Goal: Check status: Check status

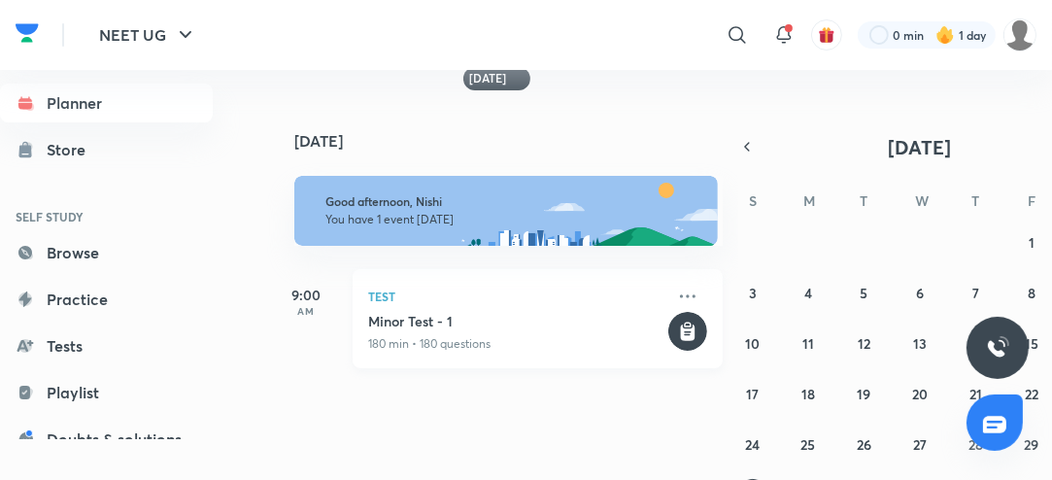
click at [544, 330] on div "Minor Test - 1 180 min • 180 questions" at bounding box center [516, 332] width 296 height 41
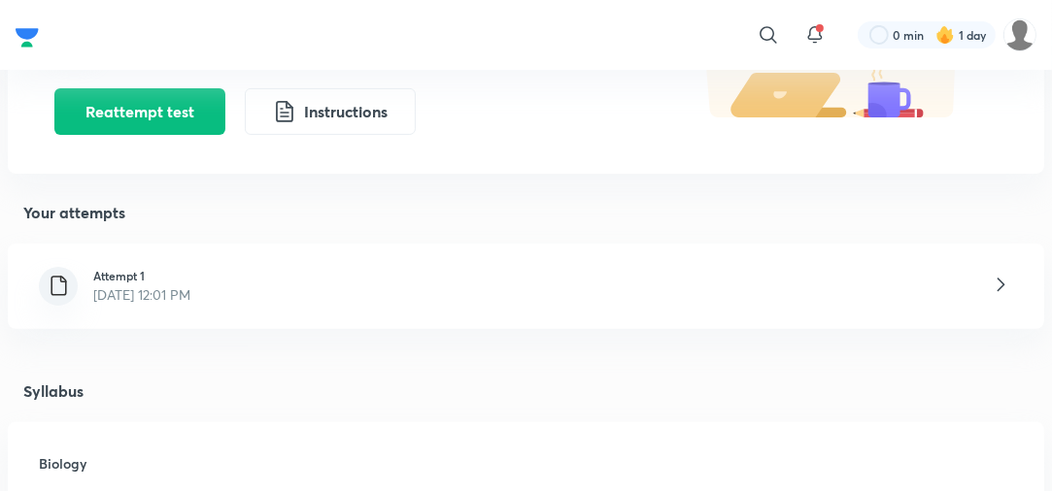
scroll to position [353, 0]
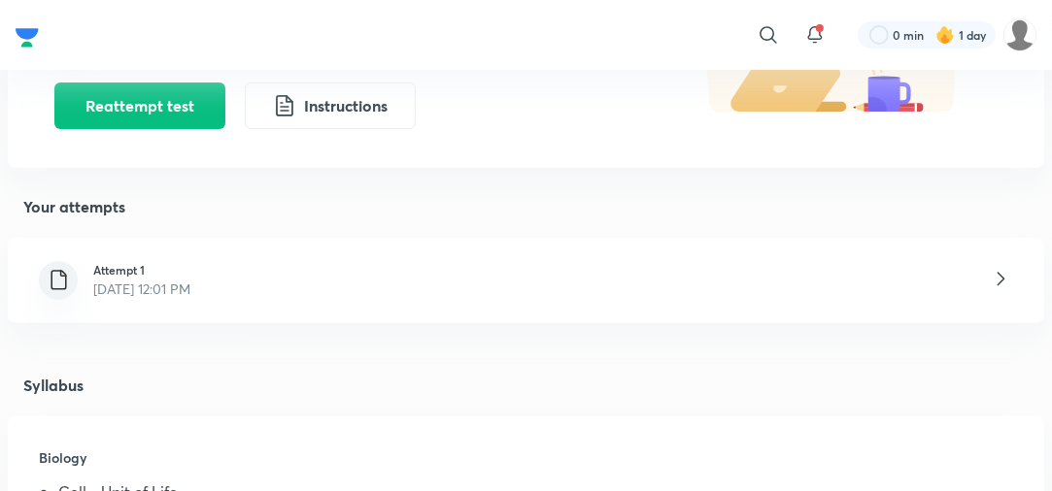
click at [499, 280] on div "Attempt 1 [DATE] 12:01 PM" at bounding box center [526, 280] width 1036 height 85
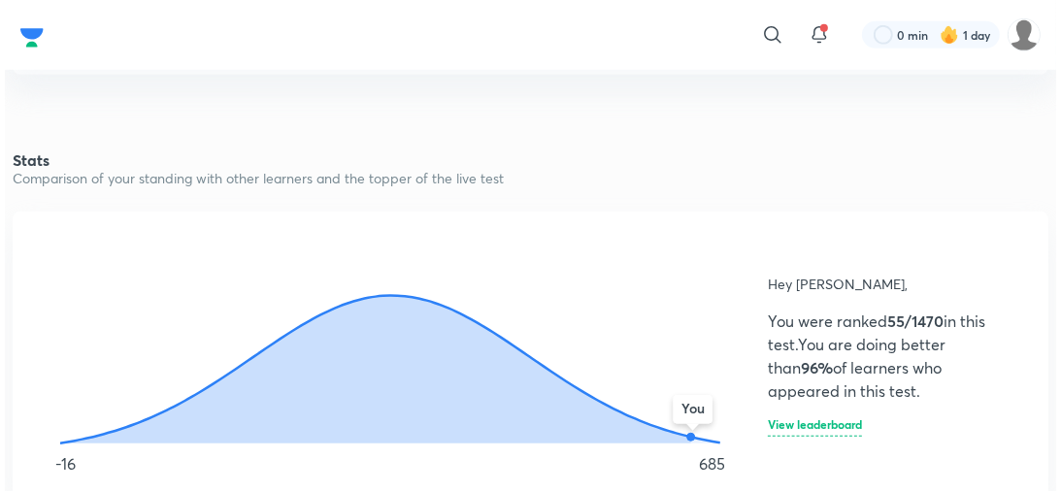
scroll to position [987, 0]
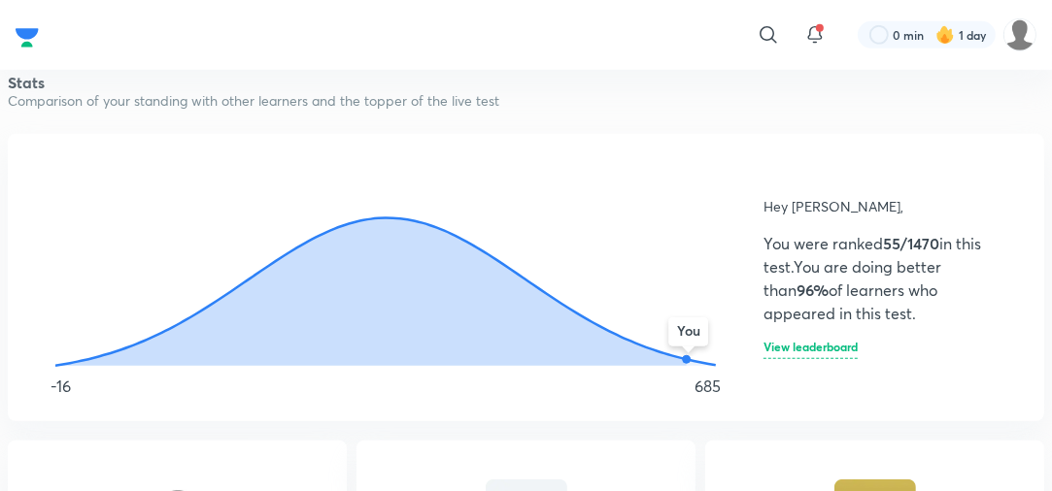
click at [782, 341] on h6 "View leaderboard" at bounding box center [810, 350] width 94 height 18
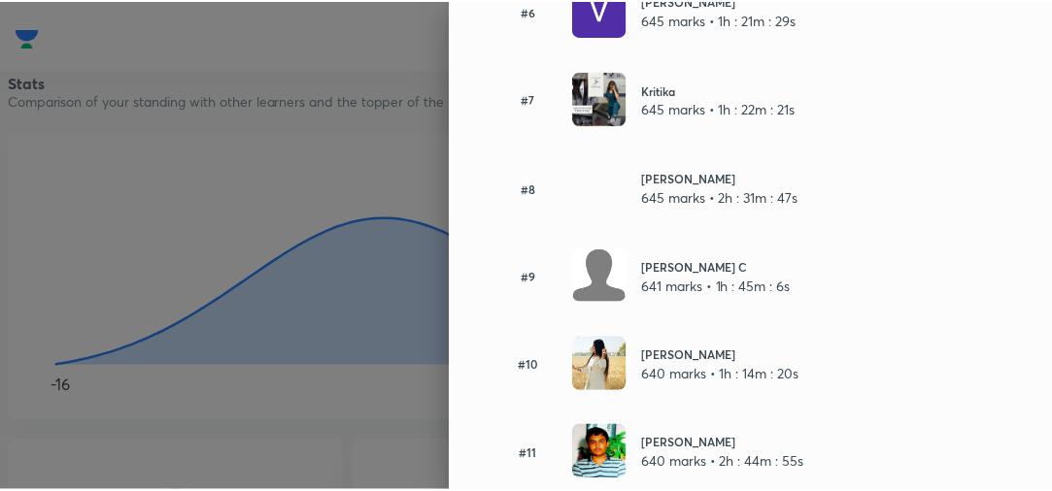
scroll to position [0, 0]
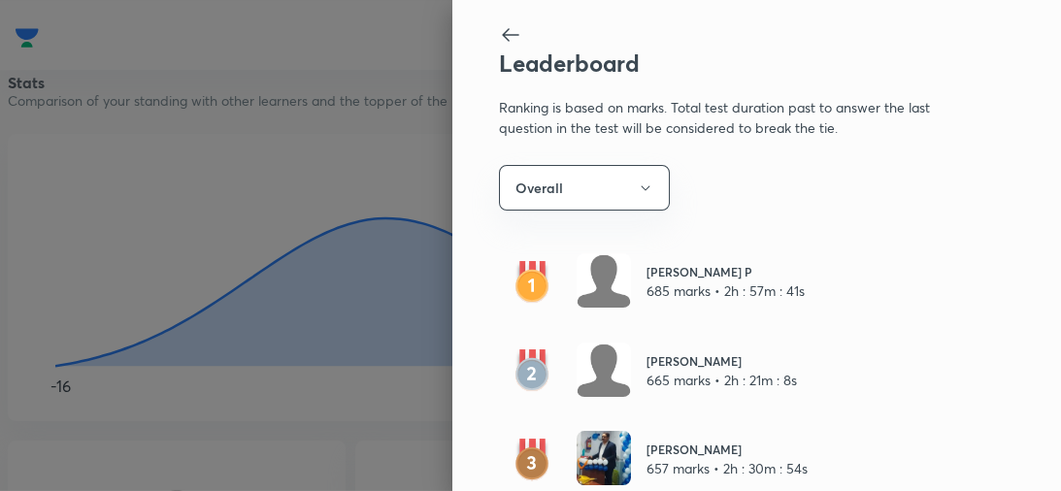
click at [502, 32] on icon at bounding box center [510, 35] width 17 height 14
